Goal: Information Seeking & Learning: Learn about a topic

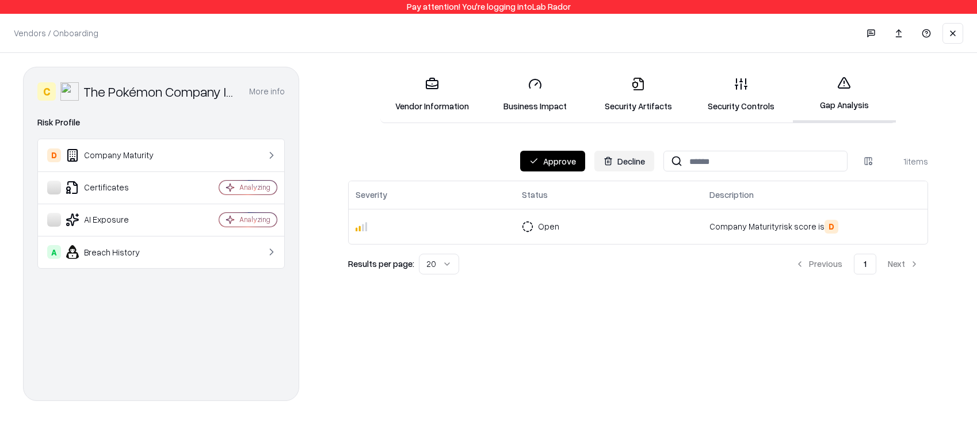
click at [559, 162] on button "Approve" at bounding box center [552, 161] width 65 height 21
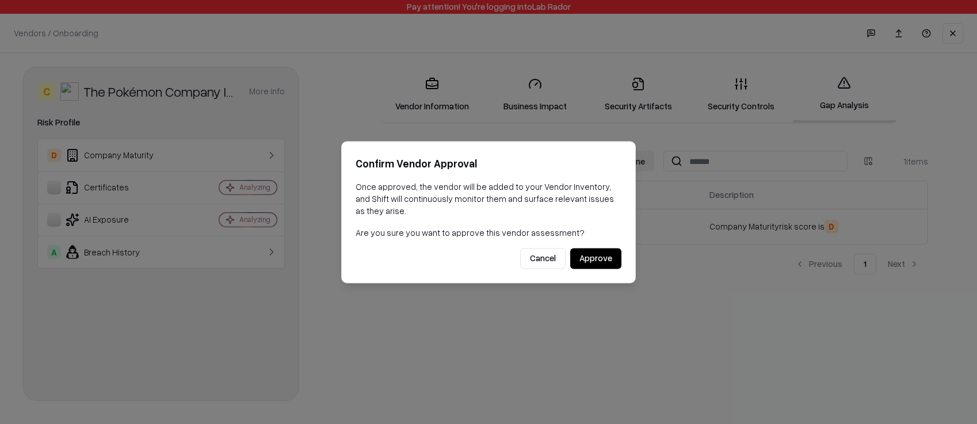
click at [547, 264] on button "Cancel" at bounding box center [542, 258] width 45 height 21
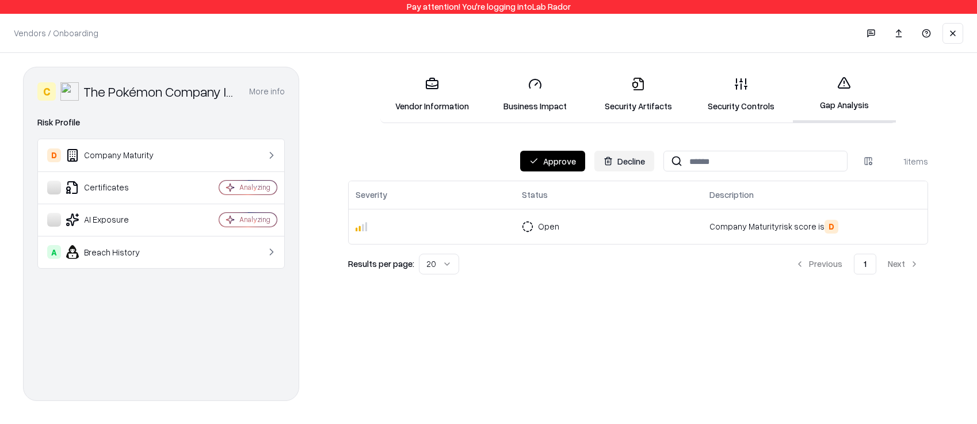
click at [617, 161] on button "Decline" at bounding box center [624, 161] width 60 height 21
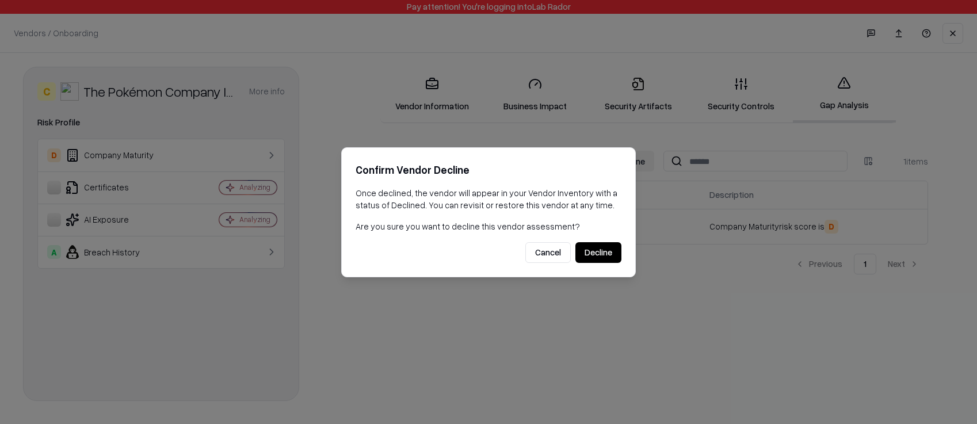
click at [552, 240] on div "Confirm Vendor Decline Once declined, the vendor will appear in your Vendor Inv…" at bounding box center [488, 212] width 295 height 130
click at [552, 250] on button "Cancel" at bounding box center [547, 252] width 45 height 21
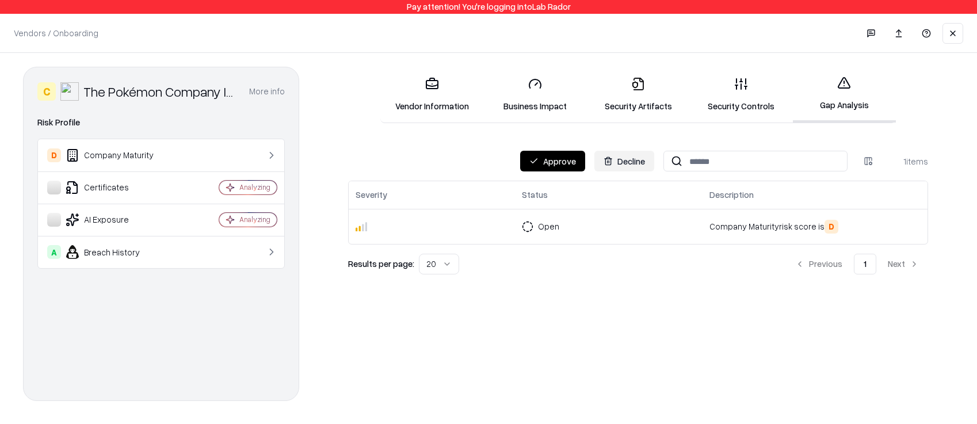
click at [750, 103] on link "Security Controls" at bounding box center [741, 95] width 103 height 54
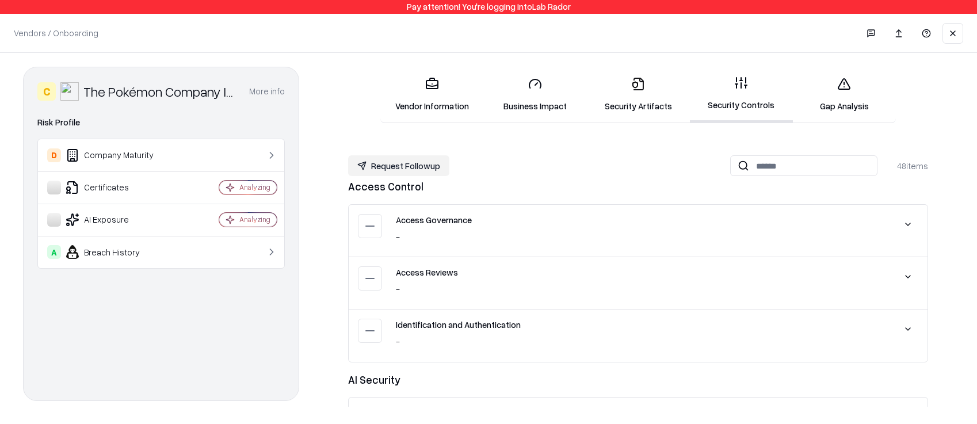
click at [631, 106] on link "Security Artifacts" at bounding box center [637, 95] width 103 height 54
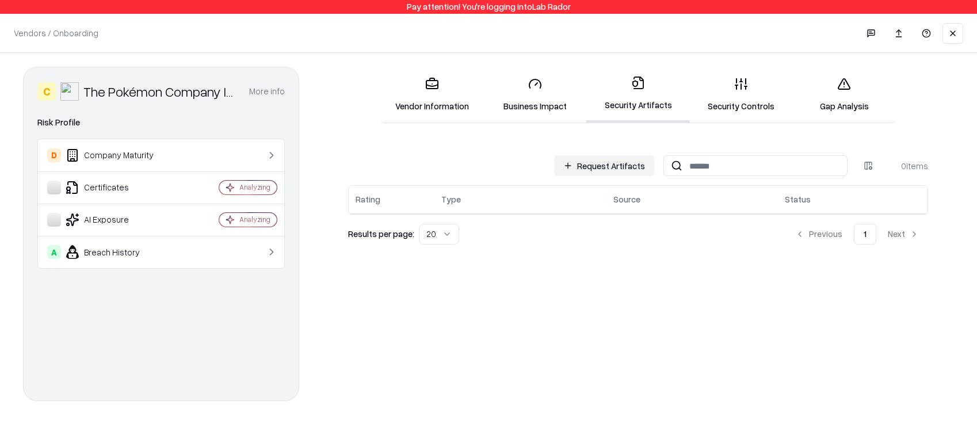
click at [534, 115] on link "Business Impact" at bounding box center [534, 95] width 103 height 54
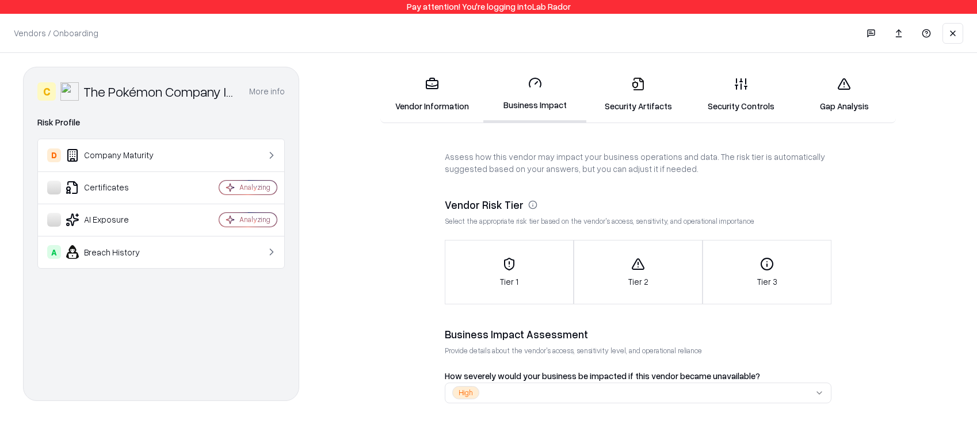
click at [440, 104] on link "Vendor Information" at bounding box center [431, 95] width 103 height 54
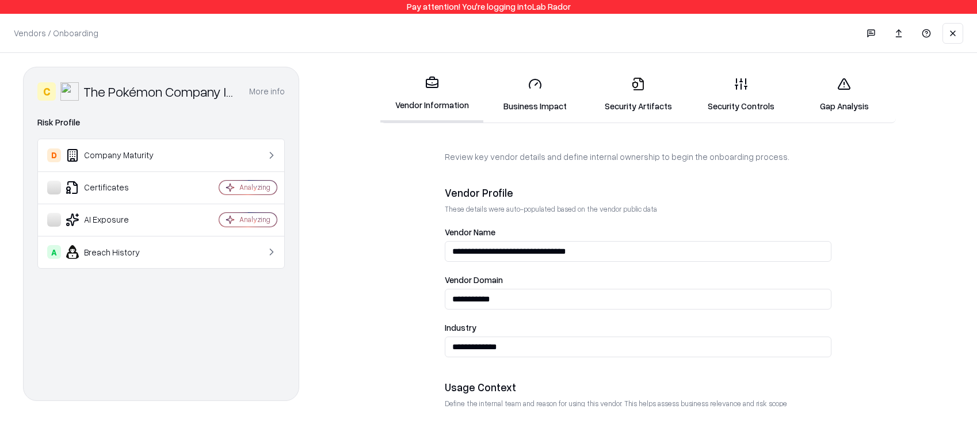
click at [742, 114] on link "Security Controls" at bounding box center [741, 95] width 103 height 54
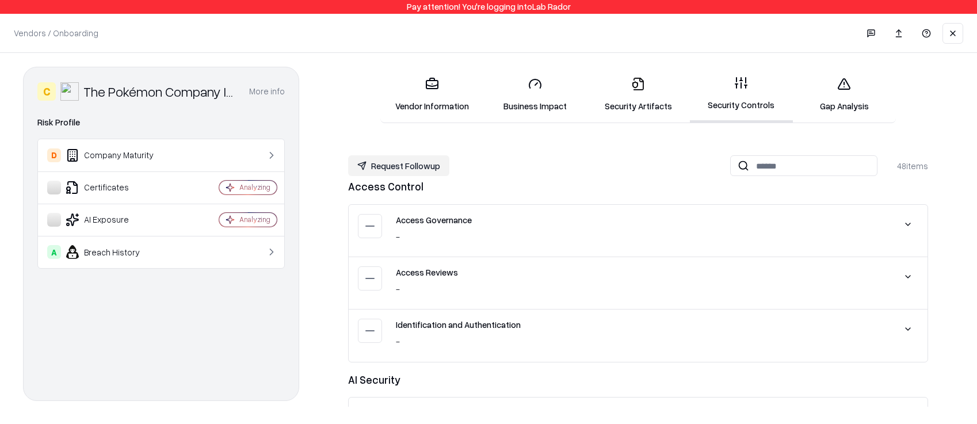
click at [844, 97] on link "Gap Analysis" at bounding box center [844, 95] width 103 height 54
